Goal: Transaction & Acquisition: Purchase product/service

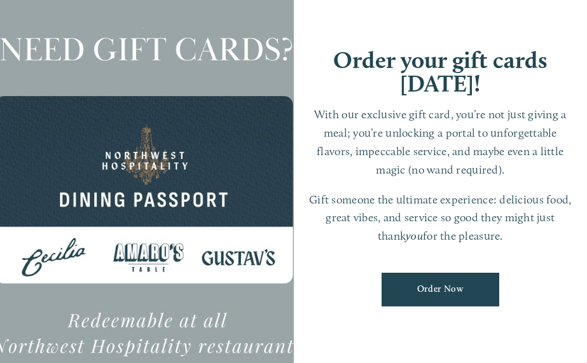
drag, startPoint x: 575, startPoint y: 3, endPoint x: 562, endPoint y: 10, distance: 14.5
click at [574, 4] on div "Order your gift cards [DATE]! With our exclusive gift card, you’re not just giv…" at bounding box center [441, 181] width 294 height 520
click at [162, 32] on div at bounding box center [147, 181] width 294 height 520
click at [462, 305] on link "Order Now" at bounding box center [440, 290] width 118 height 34
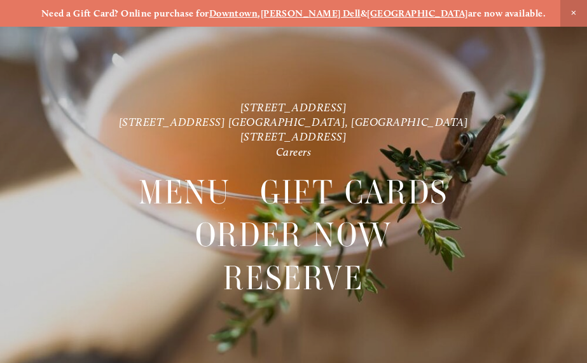
scroll to position [27, 0]
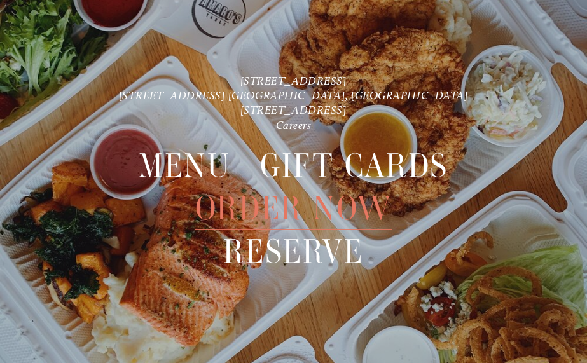
click at [287, 208] on span "Order Now" at bounding box center [293, 208] width 196 height 43
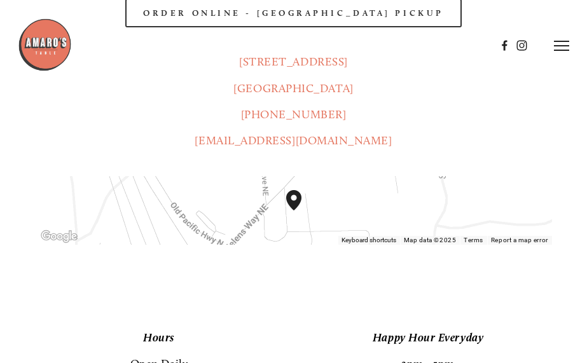
scroll to position [445, 0]
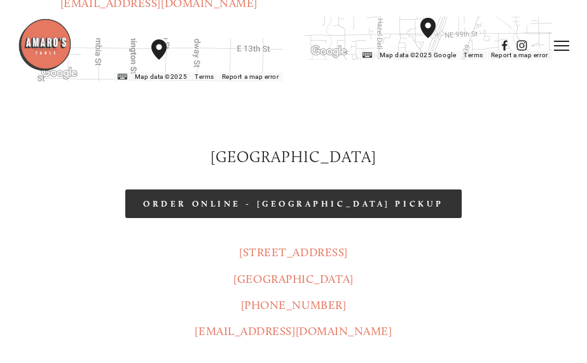
click at [319, 189] on link "Order Online - [GEOGRAPHIC_DATA] Pickup" at bounding box center [293, 203] width 336 height 29
click at [299, 189] on link "Order Online - [GEOGRAPHIC_DATA] Pickup" at bounding box center [293, 203] width 336 height 29
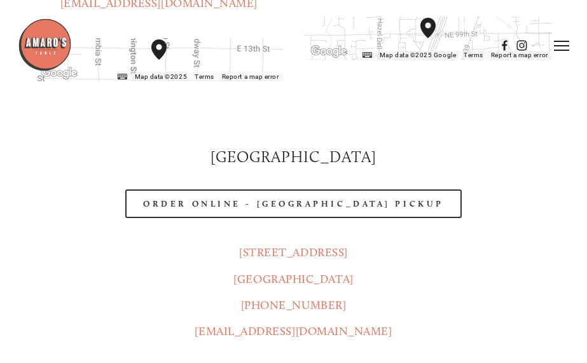
scroll to position [0, 0]
